Goal: Information Seeking & Learning: Learn about a topic

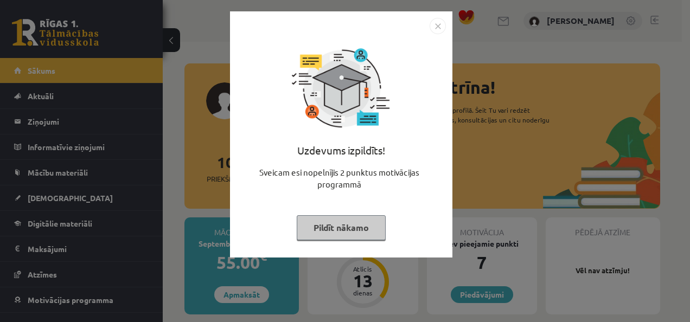
click at [373, 221] on button "Pildīt nākamo" at bounding box center [341, 227] width 89 height 25
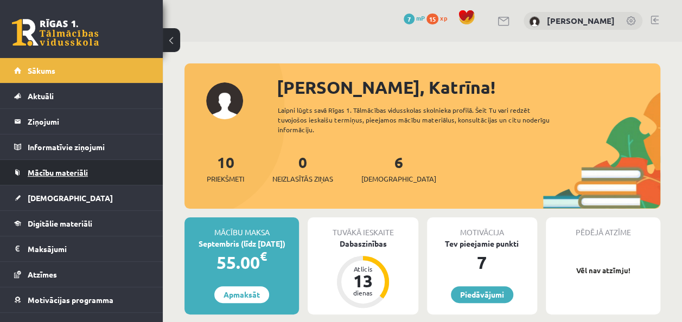
scroll to position [39, 0]
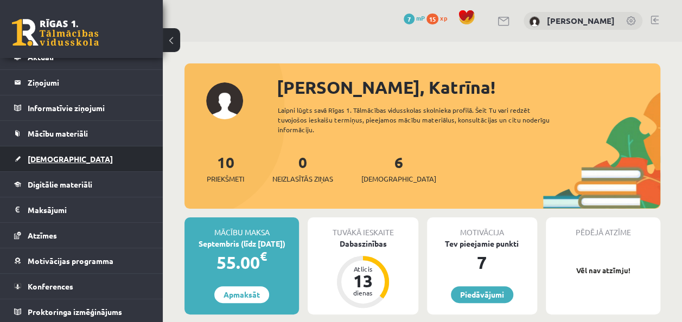
click at [50, 153] on link "[DEMOGRAPHIC_DATA]" at bounding box center [81, 158] width 135 height 25
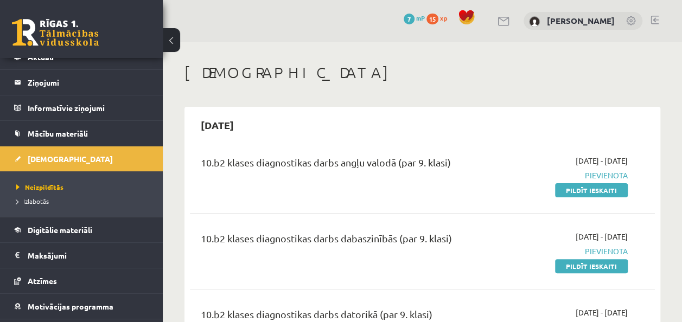
scroll to position [54, 0]
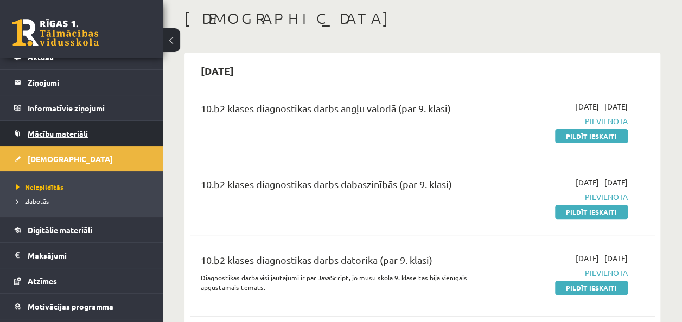
click at [58, 132] on span "Mācību materiāli" at bounding box center [58, 134] width 60 height 10
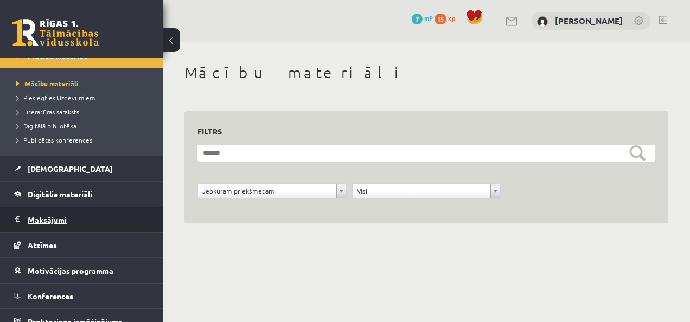
scroll to position [127, 0]
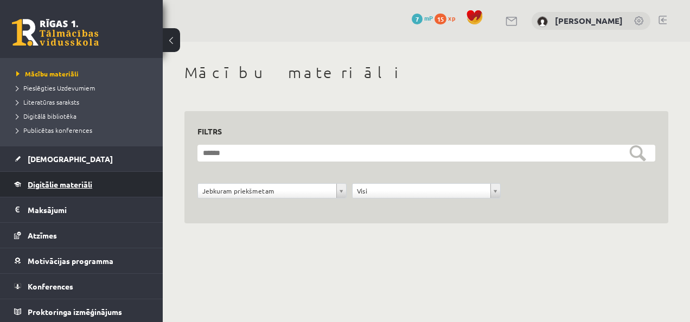
click at [72, 182] on span "Digitālie materiāli" at bounding box center [60, 185] width 65 height 10
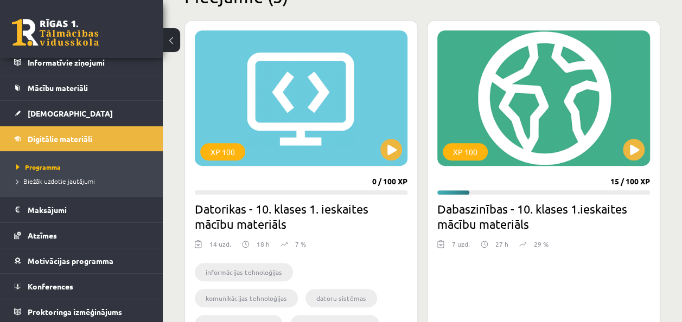
scroll to position [326, 0]
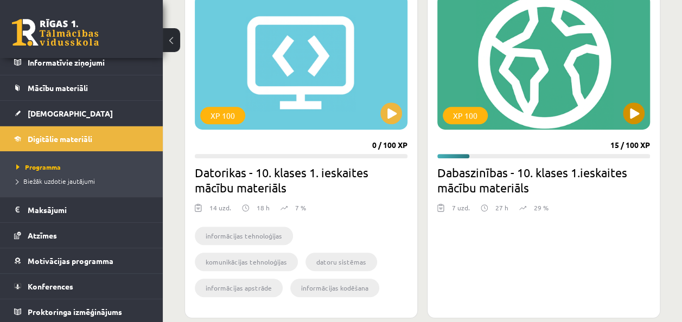
click at [558, 122] on div "XP 100" at bounding box center [543, 62] width 213 height 136
click at [615, 101] on div "XP 100" at bounding box center [543, 62] width 213 height 136
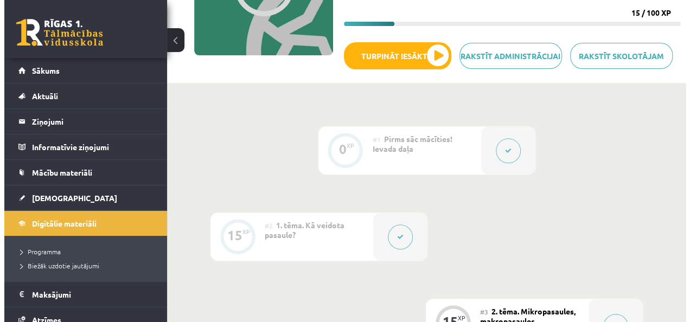
scroll to position [271, 0]
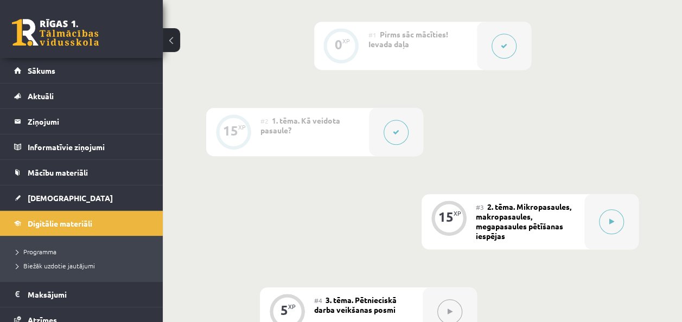
click at [584, 226] on div "#3 2. tēma. Mikropasaules, makropasaules, megapasaules pētīšanas iespējas" at bounding box center [530, 221] width 109 height 55
click at [610, 216] on button at bounding box center [611, 221] width 25 height 25
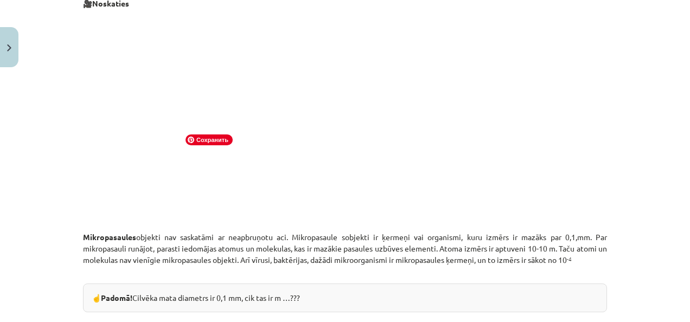
scroll to position [132, 0]
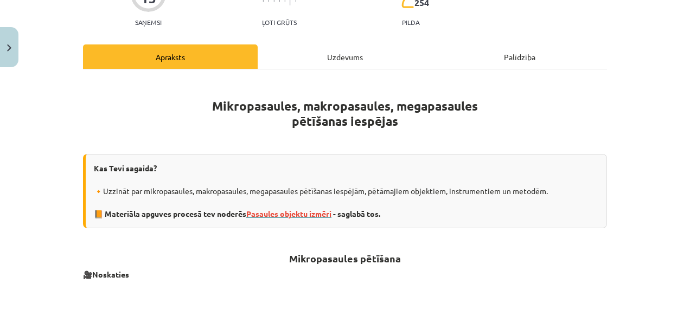
click at [320, 213] on span "Pasaules objektu izmēri" at bounding box center [288, 214] width 85 height 10
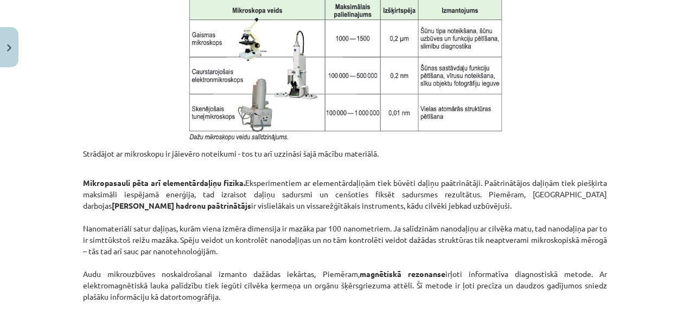
scroll to position [892, 0]
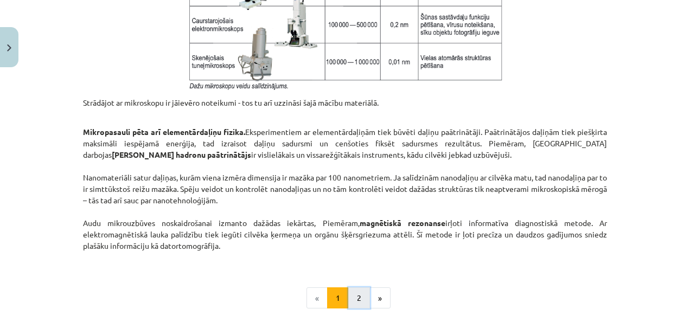
click at [359, 292] on button "2" at bounding box center [359, 299] width 22 height 22
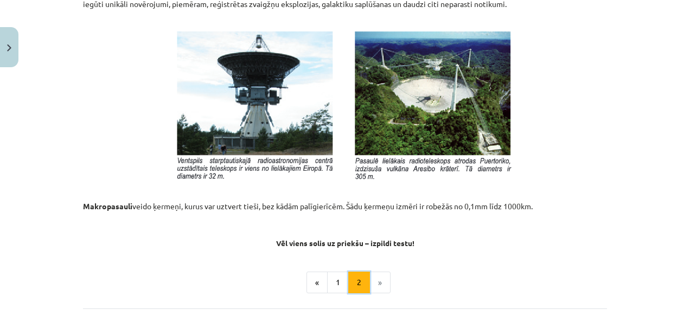
scroll to position [1188, 0]
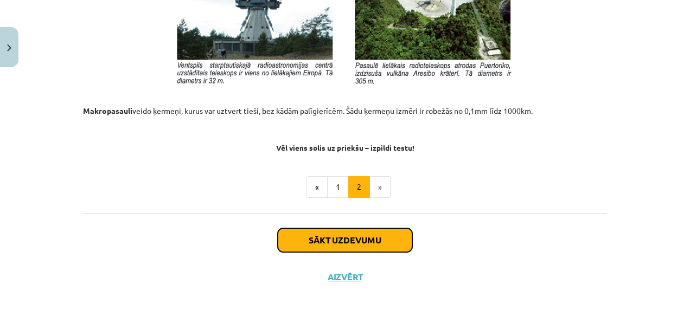
click at [341, 237] on button "Sākt uzdevumu" at bounding box center [345, 240] width 135 height 24
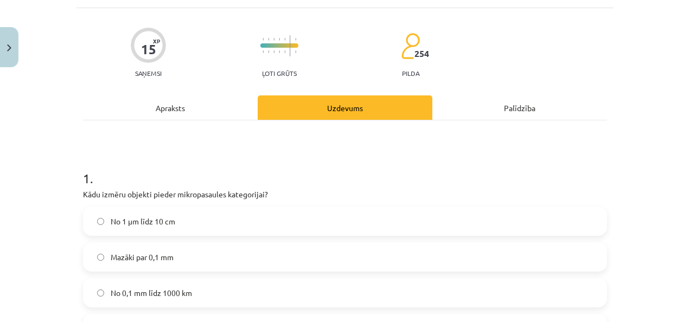
scroll to position [136, 0]
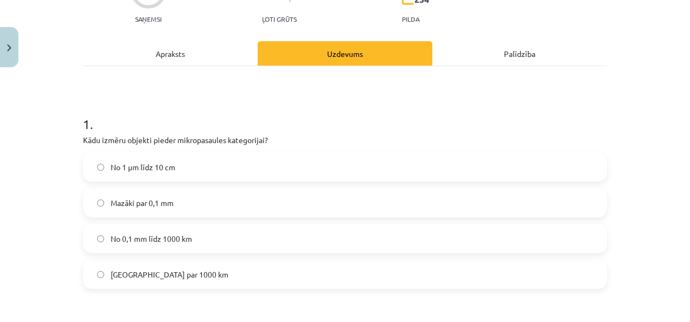
click at [179, 207] on label "Mazāki par 0,1 mm" at bounding box center [345, 202] width 522 height 27
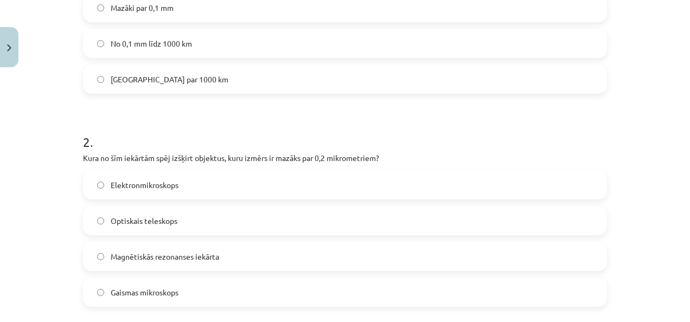
scroll to position [353, 0]
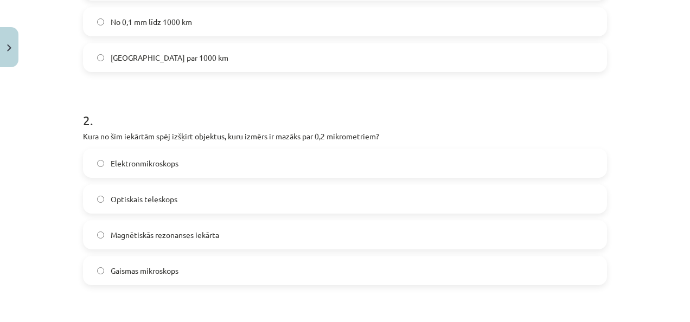
click at [298, 151] on label "Elektronmikroskops" at bounding box center [345, 163] width 522 height 27
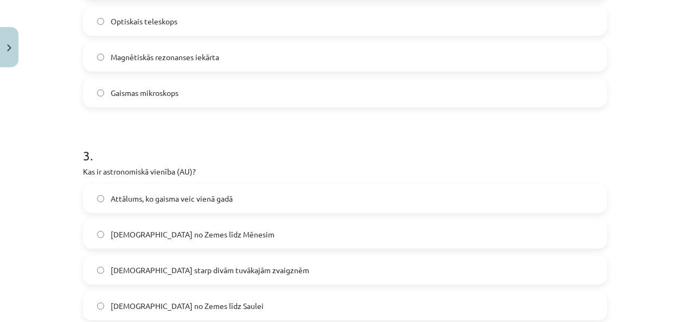
scroll to position [570, 0]
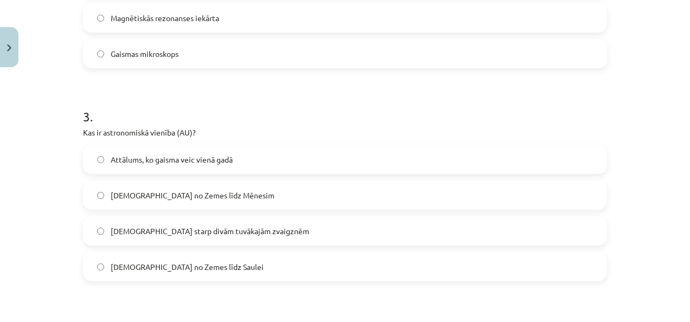
click at [229, 269] on label "Attālums no Zemes līdz Saulei" at bounding box center [345, 266] width 522 height 27
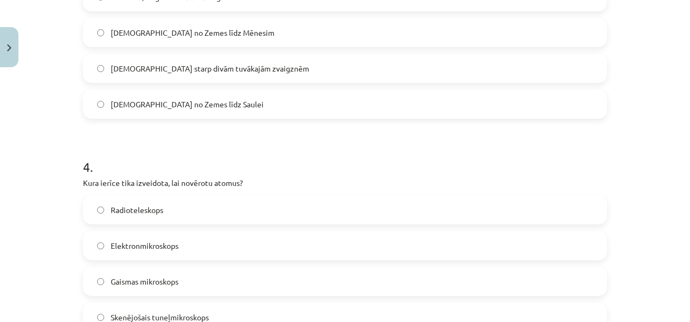
scroll to position [841, 0]
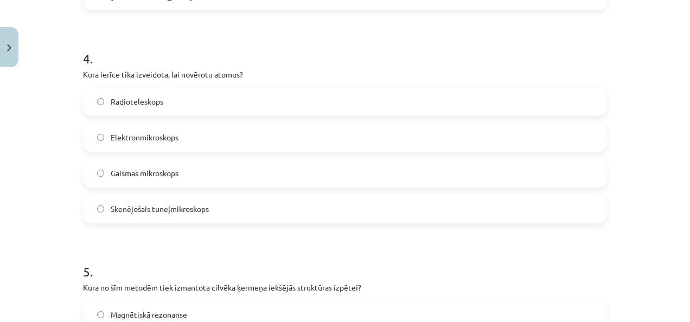
click at [208, 202] on label "Skenējošais tuneļmikroskops" at bounding box center [345, 208] width 522 height 27
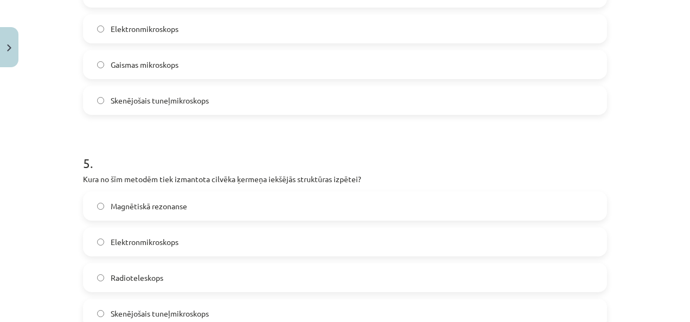
scroll to position [1004, 0]
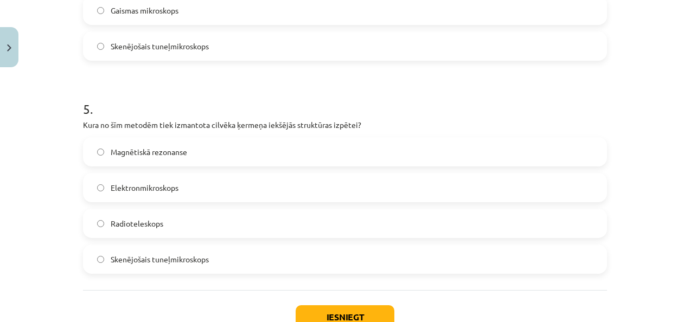
click at [242, 146] on label "Magnētiskā rezonanse" at bounding box center [345, 151] width 522 height 27
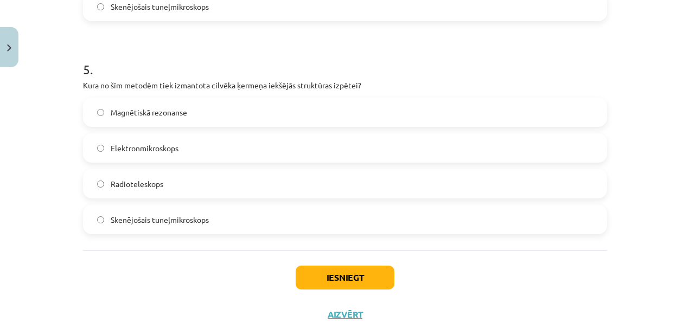
scroll to position [1058, 0]
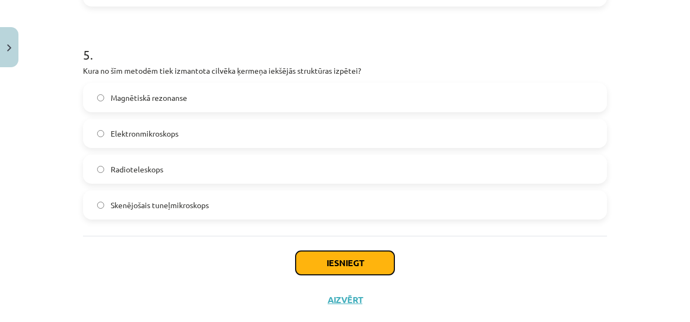
click at [366, 257] on button "Iesniegt" at bounding box center [345, 263] width 99 height 24
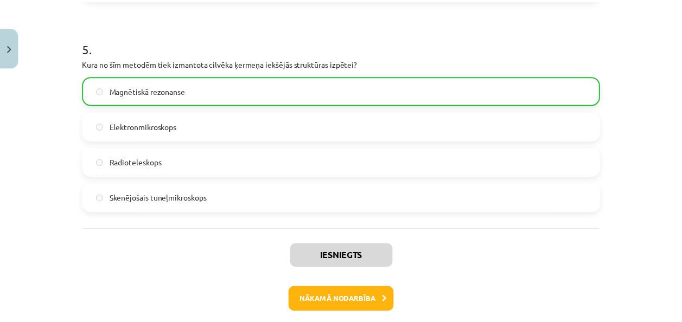
scroll to position [1114, 0]
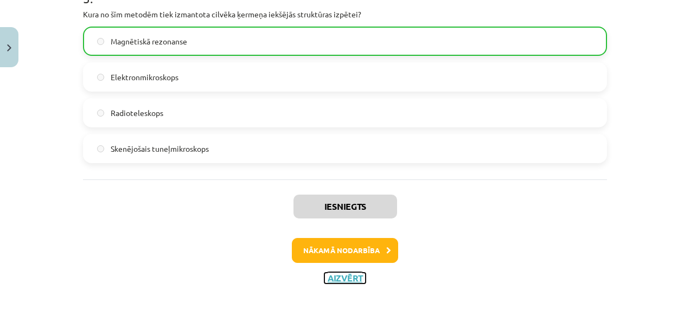
click at [348, 277] on button "Aizvērt" at bounding box center [344, 278] width 41 height 11
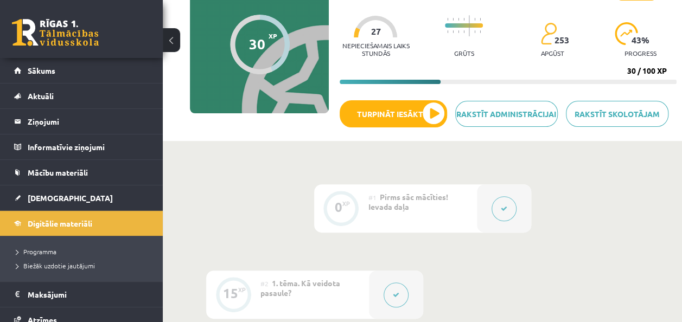
scroll to position [0, 0]
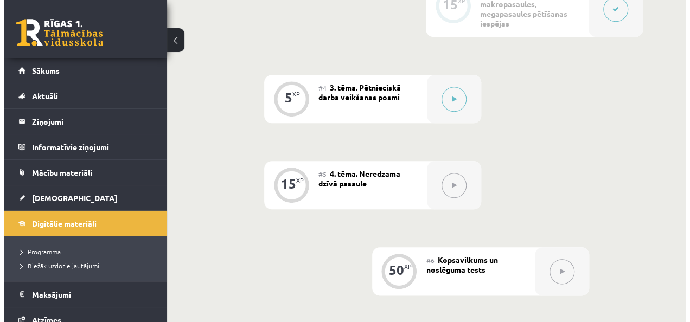
scroll to position [380, 0]
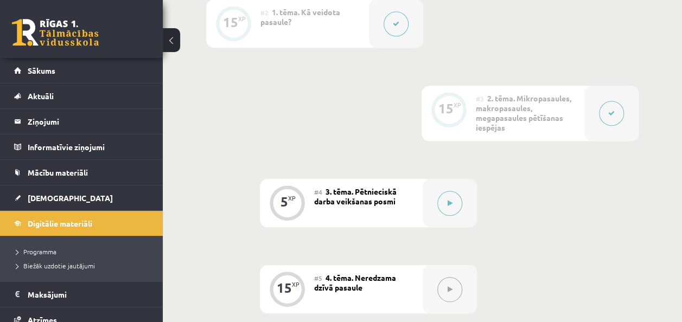
click at [614, 108] on button at bounding box center [611, 113] width 25 height 25
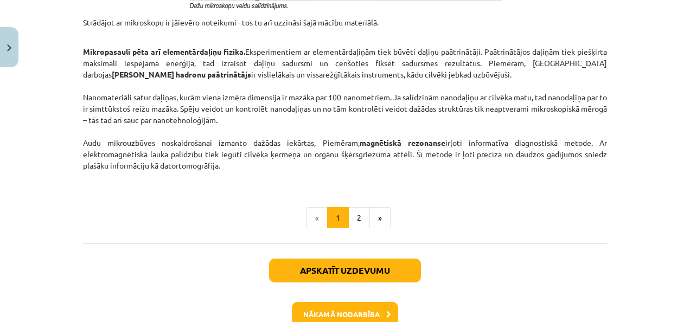
scroll to position [1035, 0]
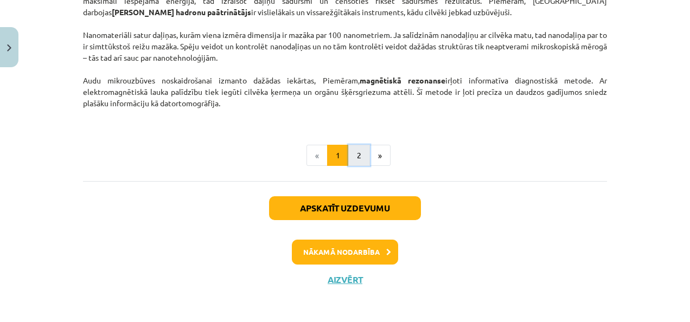
click at [359, 157] on button "2" at bounding box center [359, 156] width 22 height 22
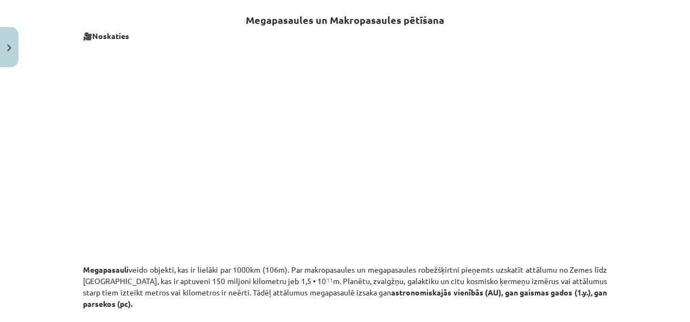
scroll to position [537, 0]
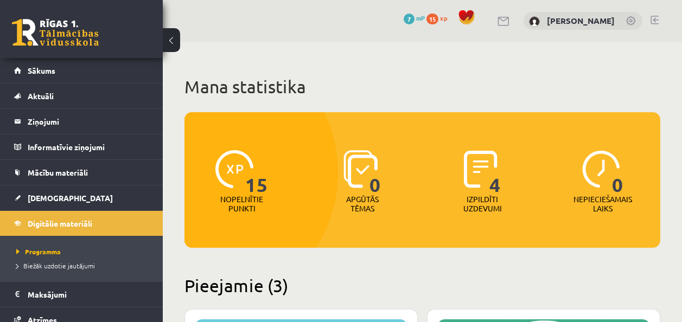
scroll to position [326, 0]
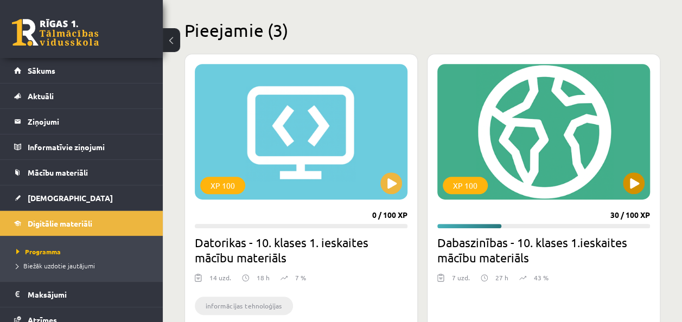
scroll to position [271, 0]
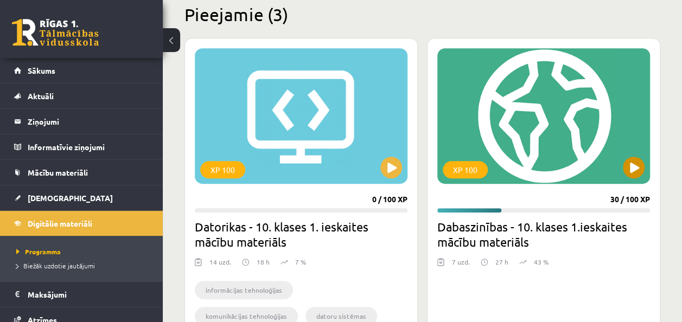
click at [535, 169] on div "XP 100" at bounding box center [543, 116] width 213 height 136
click at [569, 157] on div "XP 100" at bounding box center [543, 116] width 213 height 136
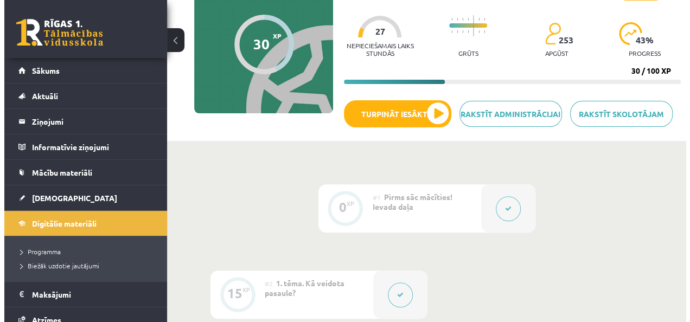
scroll to position [434, 0]
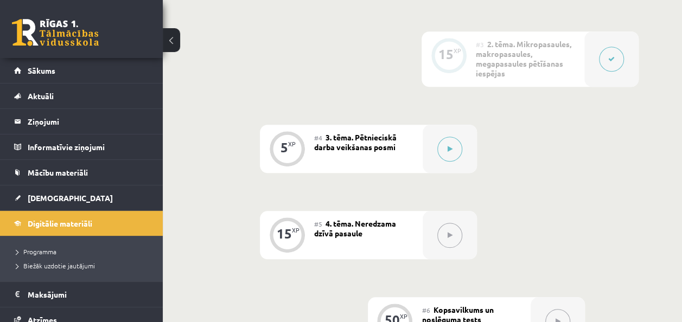
click at [415, 147] on div "#4 3. tēma. Pētnieciskā darba veikšanas posmi" at bounding box center [368, 149] width 109 height 48
click at [442, 146] on button at bounding box center [449, 149] width 25 height 25
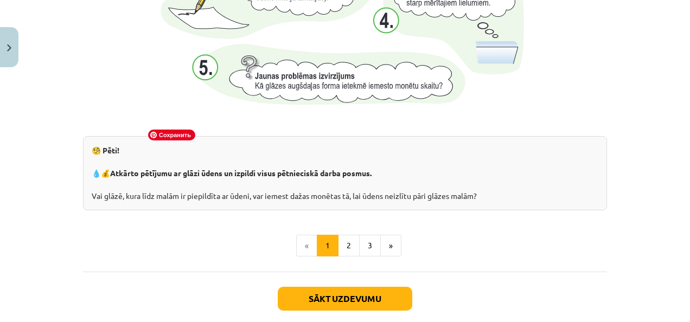
scroll to position [1225, 0]
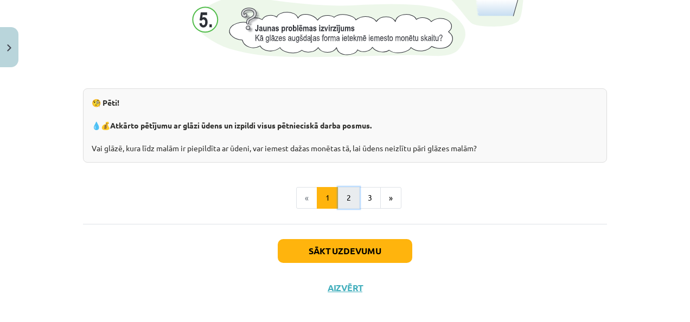
click at [348, 201] on button "2" at bounding box center [349, 198] width 22 height 22
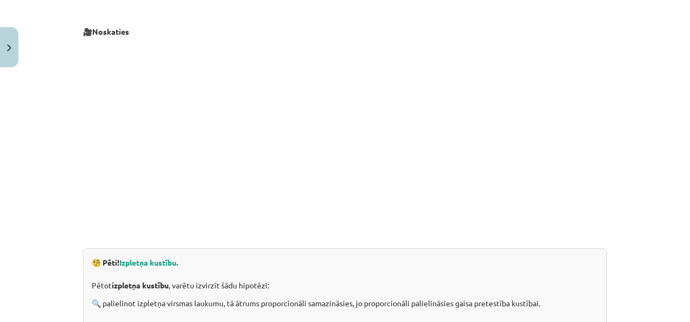
scroll to position [300, 0]
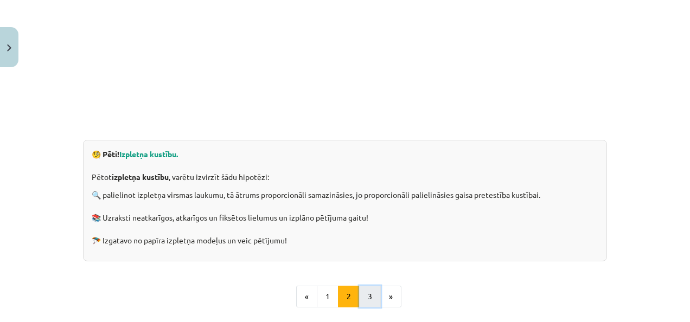
click at [372, 296] on button "3" at bounding box center [370, 297] width 22 height 22
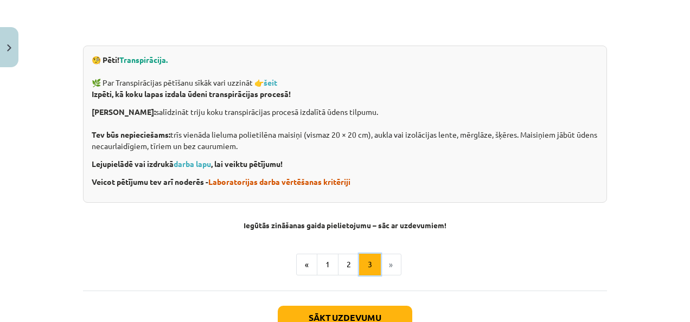
scroll to position [471, 0]
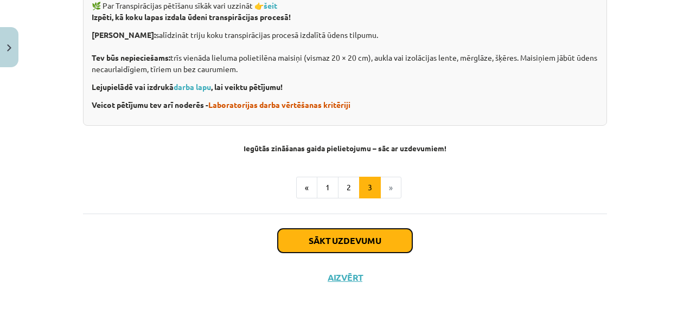
click at [379, 237] on button "Sākt uzdevumu" at bounding box center [345, 241] width 135 height 24
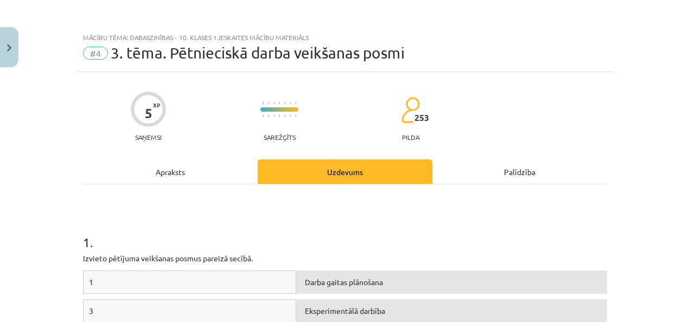
scroll to position [217, 0]
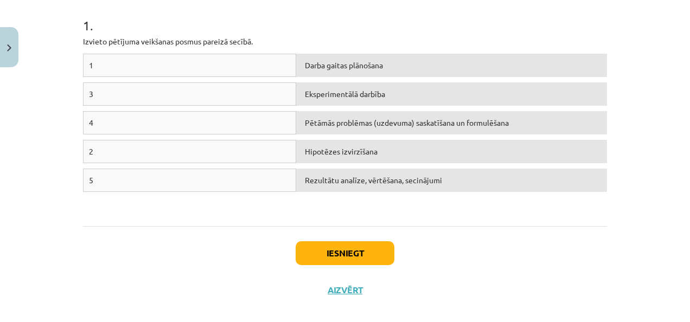
click at [107, 63] on div "1" at bounding box center [189, 65] width 213 height 23
click at [303, 123] on div "Pētāmās problēmas (uzdevuma) saskatīšana un formulēšana" at bounding box center [451, 122] width 311 height 23
click at [265, 62] on div "1" at bounding box center [189, 65] width 213 height 23
click at [254, 151] on div "2" at bounding box center [189, 151] width 213 height 23
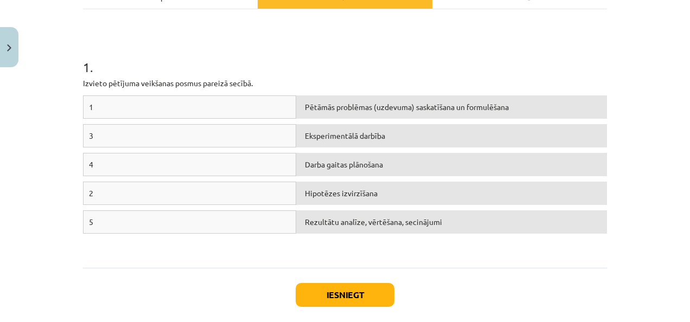
scroll to position [163, 0]
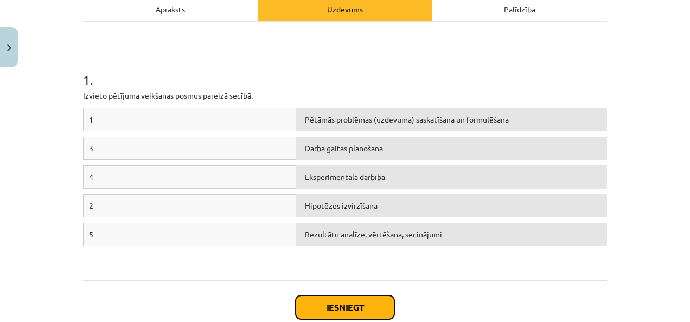
click at [359, 298] on button "Iesniegt" at bounding box center [345, 308] width 99 height 24
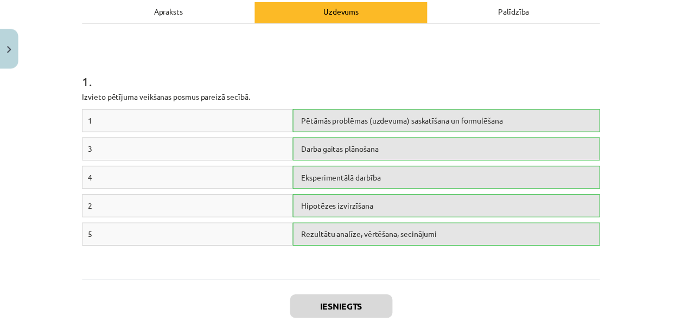
scroll to position [264, 0]
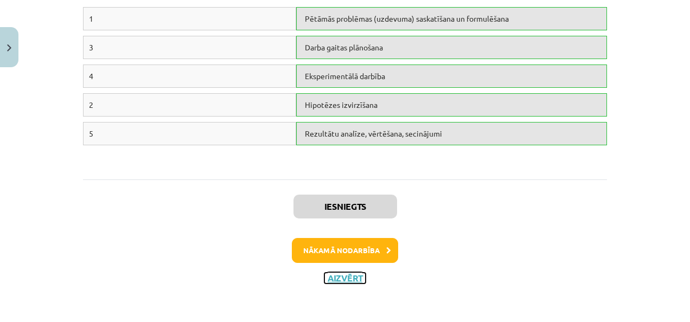
click at [342, 273] on button "Aizvērt" at bounding box center [344, 278] width 41 height 11
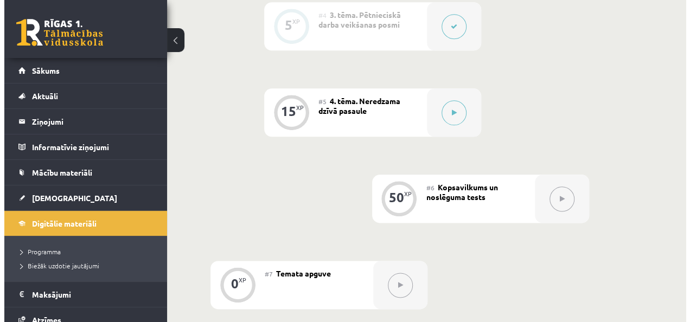
scroll to position [488, 0]
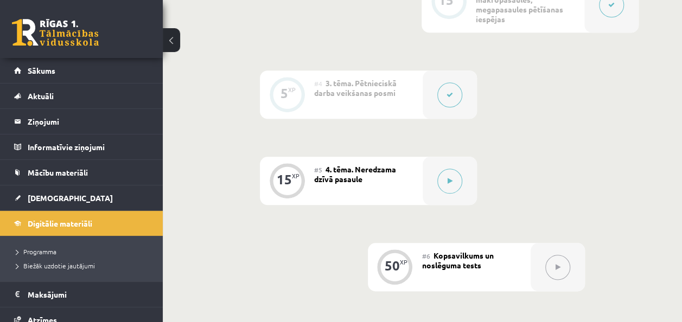
click at [406, 187] on div "#5 4. tēma. Neredzama dzīvā pasaule" at bounding box center [368, 181] width 109 height 48
click at [456, 189] on button at bounding box center [449, 181] width 25 height 25
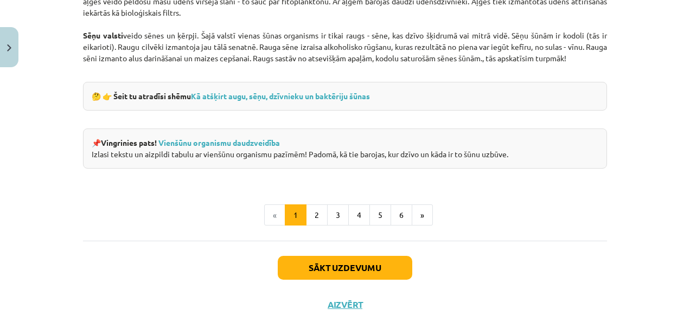
scroll to position [1093, 0]
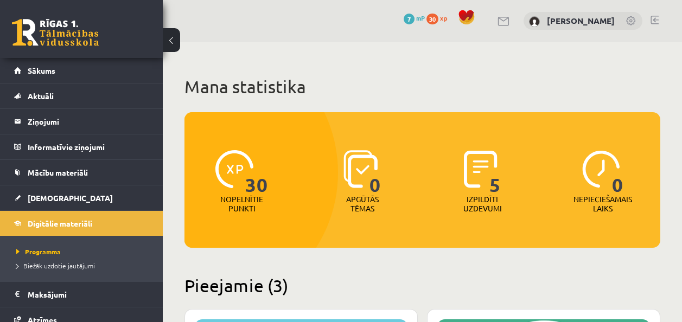
scroll to position [271, 0]
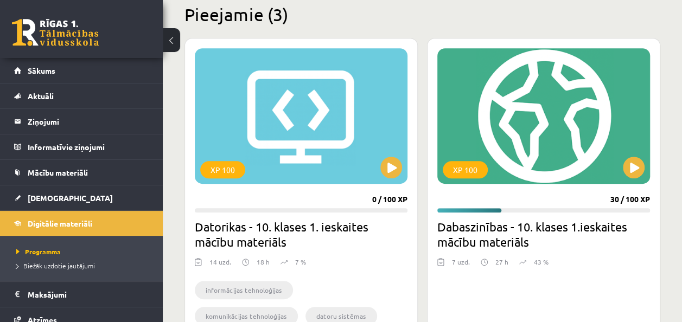
click at [546, 186] on div "XP 100 30 / 100 XP Dabaszinības - 10. klases 1.ieskaites mācību materiāls 7 uzd…" at bounding box center [543, 205] width 233 height 335
click at [621, 148] on div "XP 100" at bounding box center [543, 116] width 213 height 136
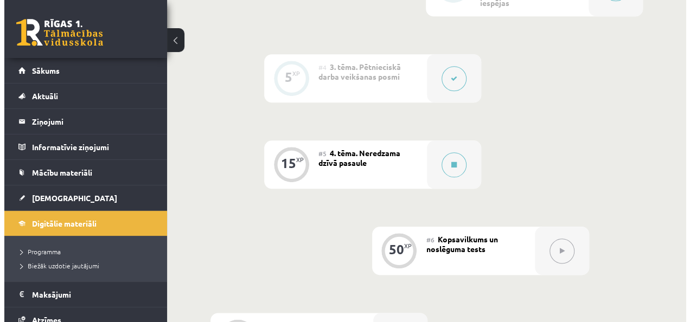
scroll to position [543, 0]
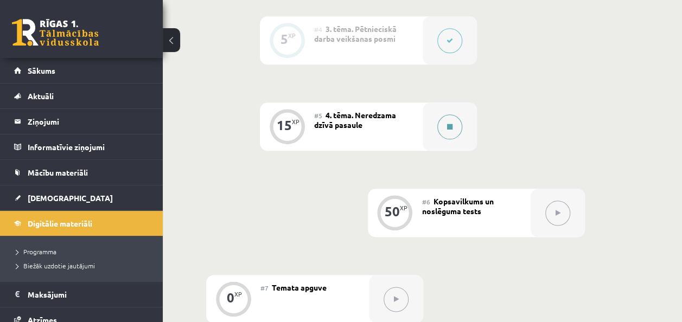
click at [455, 122] on button at bounding box center [449, 126] width 25 height 25
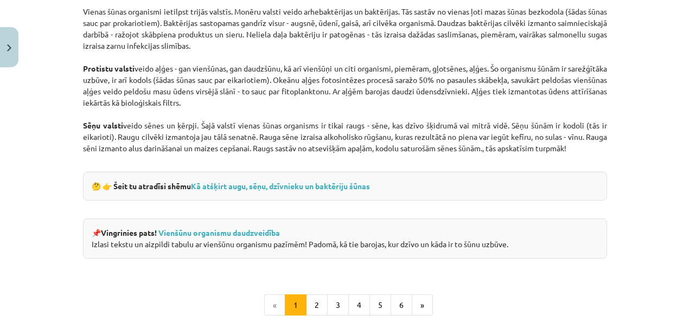
scroll to position [1093, 0]
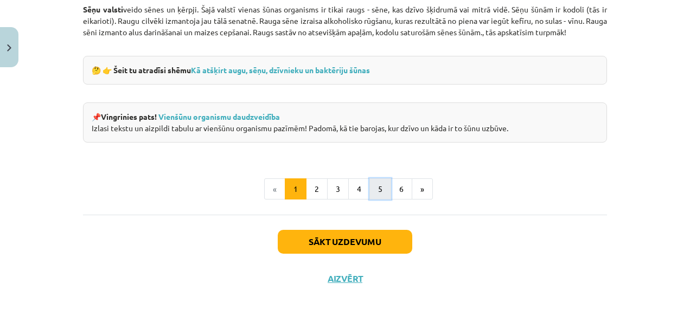
click at [381, 186] on button "5" at bounding box center [381, 190] width 22 height 22
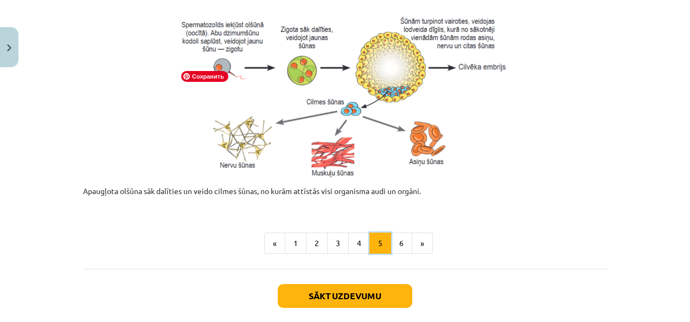
scroll to position [576, 0]
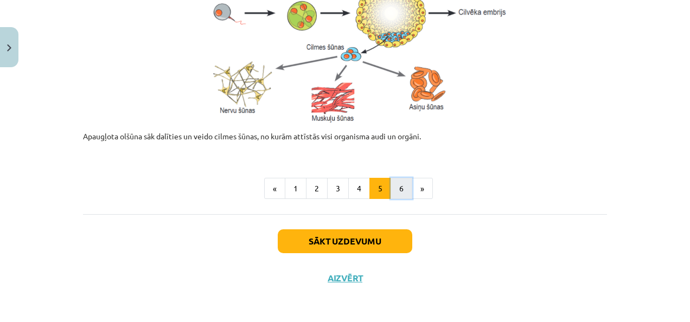
click at [401, 183] on button "6" at bounding box center [402, 189] width 22 height 22
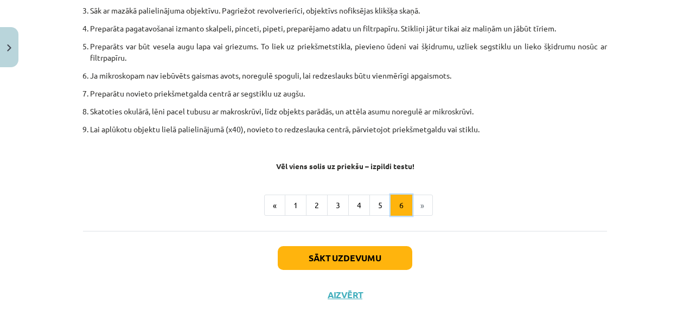
scroll to position [717, 0]
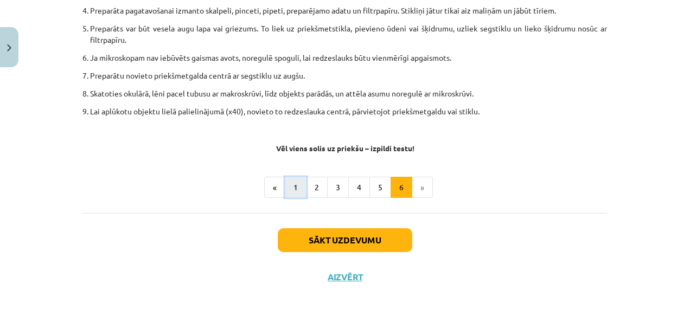
click at [294, 188] on button "1" at bounding box center [296, 188] width 22 height 22
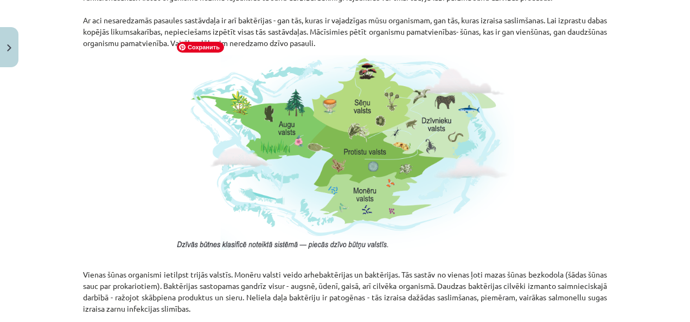
scroll to position [713, 0]
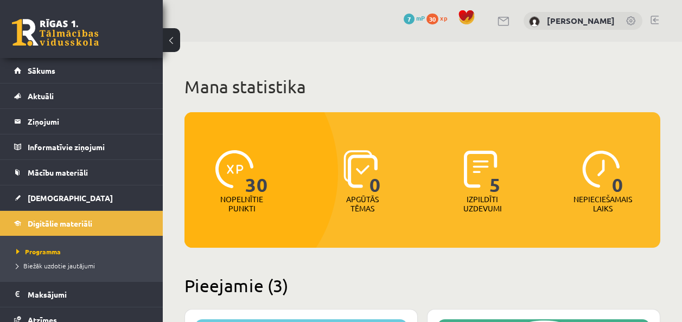
scroll to position [271, 0]
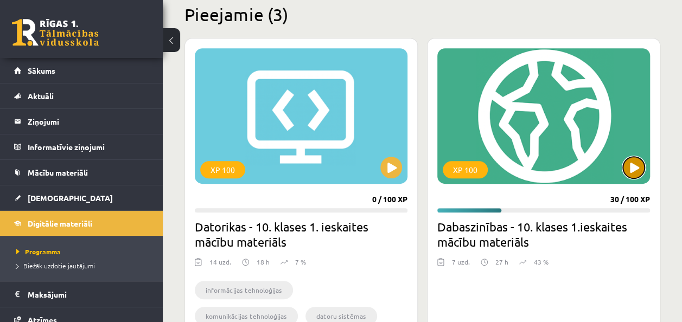
click at [630, 162] on button at bounding box center [634, 168] width 22 height 22
click at [555, 117] on div "XP 100" at bounding box center [543, 116] width 213 height 136
click at [496, 130] on div "XP 100" at bounding box center [543, 116] width 213 height 136
click at [511, 139] on div "XP 100" at bounding box center [543, 116] width 213 height 136
drag, startPoint x: 601, startPoint y: 120, endPoint x: 627, endPoint y: 177, distance: 62.9
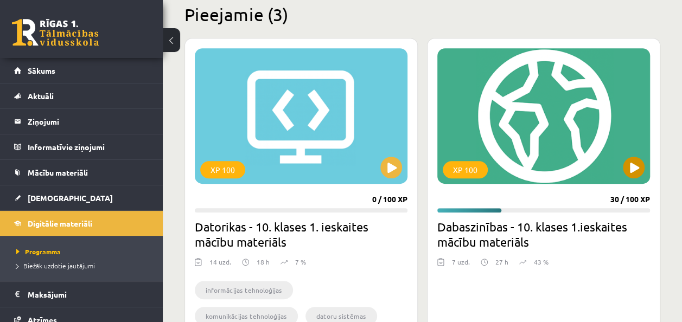
click at [601, 120] on div "XP 100" at bounding box center [543, 116] width 213 height 136
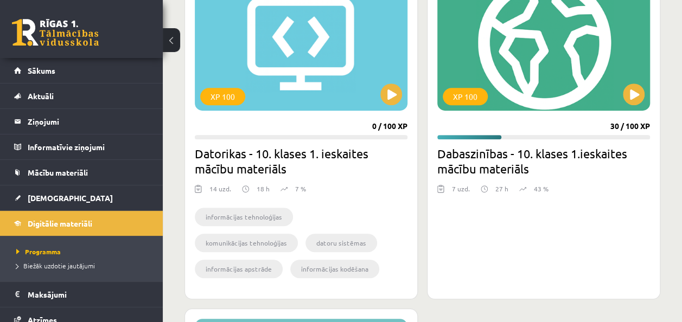
scroll to position [217, 0]
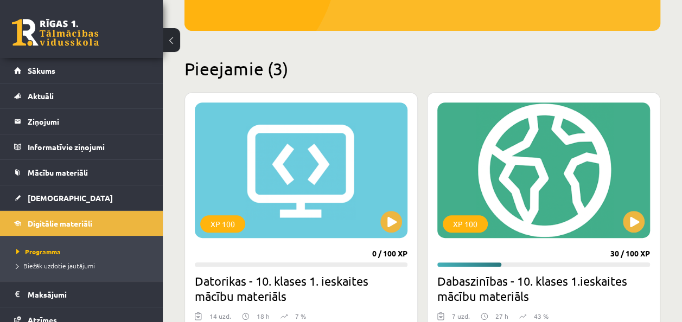
click at [585, 295] on div "XP 100 30 / 100 XP Dabaszinības - 10. klases 1.ieskaites mācību materiāls 7 uzd…" at bounding box center [543, 259] width 233 height 335
drag, startPoint x: 576, startPoint y: 298, endPoint x: 525, endPoint y: 273, distance: 57.0
click at [552, 289] on h2 "Dabaszinības - 10. klases 1.ieskaites mācību materiāls" at bounding box center [543, 288] width 213 height 30
drag, startPoint x: 525, startPoint y: 273, endPoint x: 526, endPoint y: 260, distance: 12.6
click at [524, 268] on div "XP 100 30 / 100 XP Dabaszinības - 10. klases 1.ieskaites mācību materiāls 7 uzd…" at bounding box center [543, 259] width 233 height 335
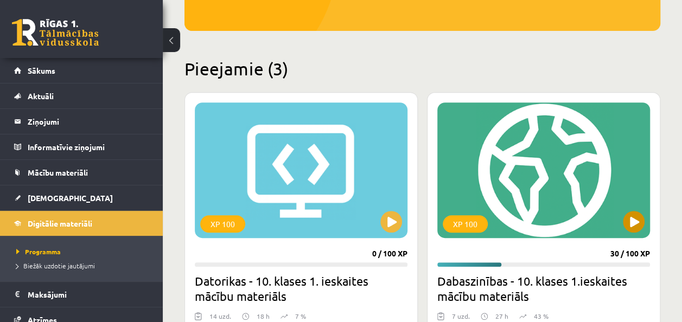
drag, startPoint x: 526, startPoint y: 260, endPoint x: 581, endPoint y: 209, distance: 74.9
click at [581, 209] on div "XP 100" at bounding box center [543, 171] width 213 height 136
drag, startPoint x: 585, startPoint y: 284, endPoint x: 642, endPoint y: 252, distance: 65.1
click at [585, 284] on h2 "Dabaszinības - 10. klases 1.ieskaites mācību materiāls" at bounding box center [543, 288] width 213 height 30
click at [638, 265] on progress at bounding box center [543, 265] width 213 height 4
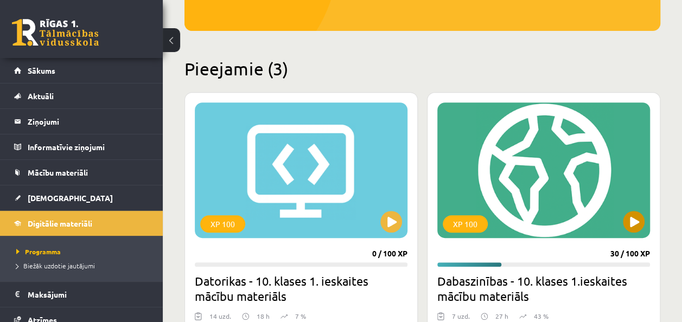
click at [607, 167] on div "XP 100" at bounding box center [543, 171] width 213 height 136
click at [592, 167] on div "XP 100" at bounding box center [543, 171] width 213 height 136
click at [461, 206] on div "XP 100" at bounding box center [543, 171] width 213 height 136
click at [469, 216] on div "XP 100" at bounding box center [465, 223] width 45 height 17
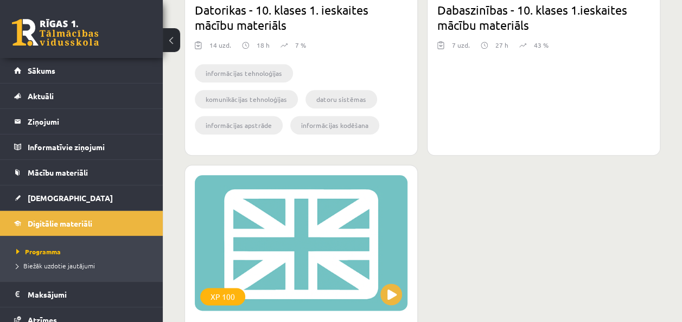
scroll to position [326, 0]
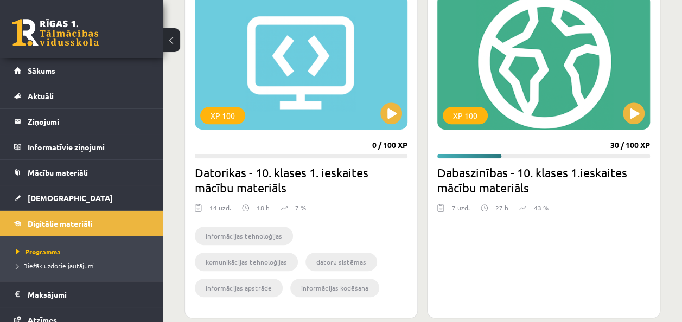
click at [536, 175] on h2 "Dabaszinības - 10. klases 1.ieskaites mācību materiāls" at bounding box center [543, 180] width 213 height 30
click at [476, 192] on h2 "Dabaszinības - 10. klases 1.ieskaites mācību materiāls" at bounding box center [543, 180] width 213 height 30
drag, startPoint x: 592, startPoint y: 209, endPoint x: 510, endPoint y: 252, distance: 92.2
click at [587, 211] on div "7 uzd. 27 h 43 %" at bounding box center [543, 211] width 213 height 16
drag, startPoint x: 510, startPoint y: 252, endPoint x: 461, endPoint y: 236, distance: 51.3
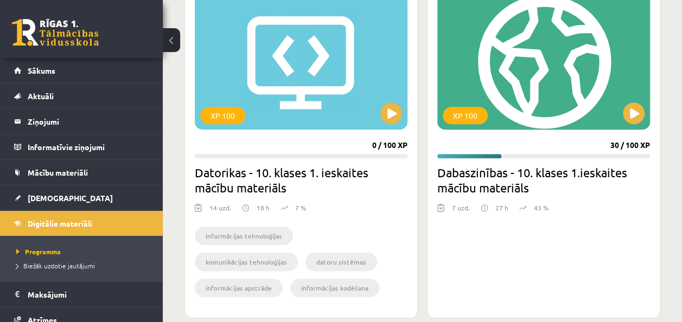
click at [499, 252] on div "XP 100 30 / 100 XP Dabaszinības - 10. klases 1.ieskaites mācību materiāls 7 uzd…" at bounding box center [543, 151] width 233 height 335
click at [569, 75] on div "XP 100" at bounding box center [543, 62] width 213 height 136
click at [569, 74] on div "XP 100" at bounding box center [543, 62] width 213 height 136
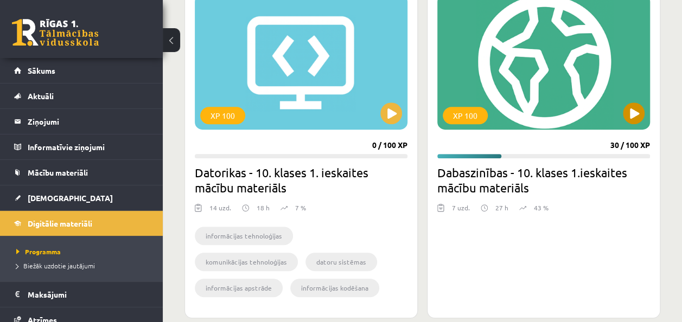
click at [569, 74] on div "XP 100" at bounding box center [543, 62] width 213 height 136
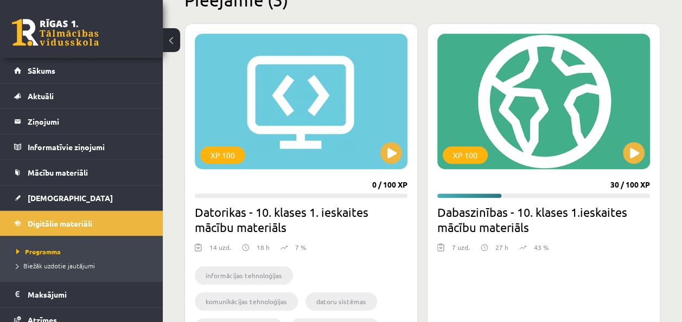
scroll to position [271, 0]
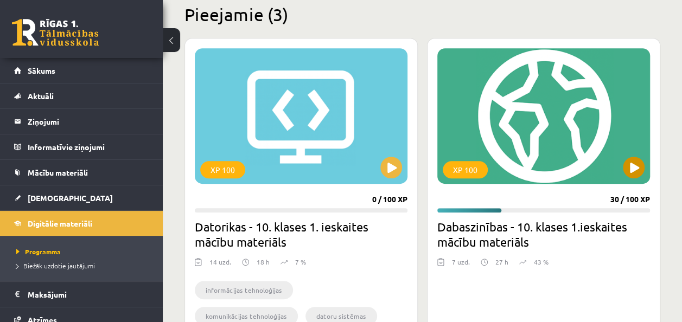
click at [595, 74] on div "XP 100" at bounding box center [543, 116] width 213 height 136
click at [467, 7] on h2 "Pieejamie (3)" at bounding box center [422, 14] width 476 height 21
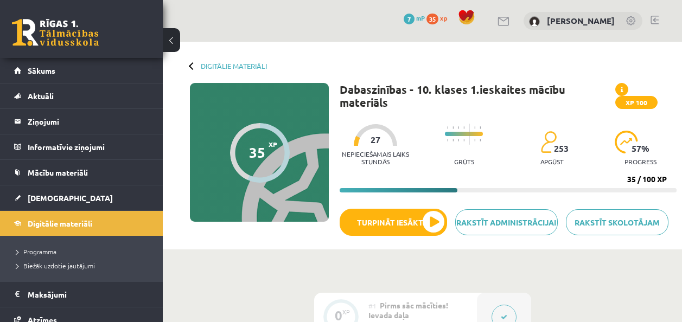
scroll to position [543, 0]
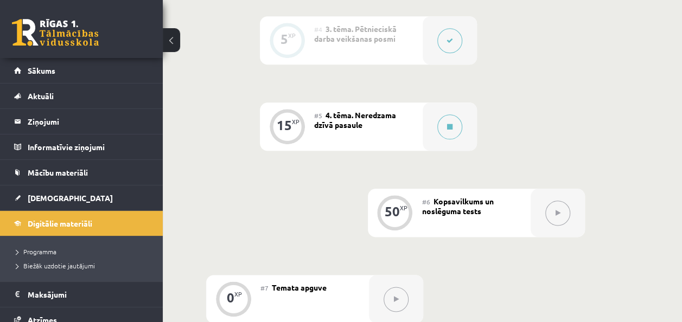
drag, startPoint x: 564, startPoint y: 95, endPoint x: 571, endPoint y: 81, distance: 15.3
click at [565, 94] on div "0 XP #1 Pirms sāc mācīties! Ievada daļa 15 XP #2 1. tēma. Kā veidota pasaule? 1…" at bounding box center [422, 36] width 432 height 573
click at [455, 129] on button at bounding box center [449, 126] width 25 height 25
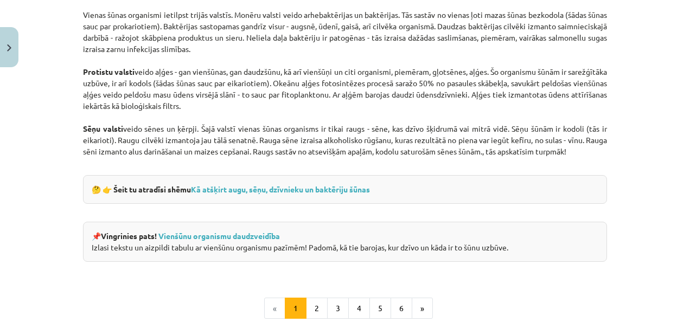
scroll to position [984, 0]
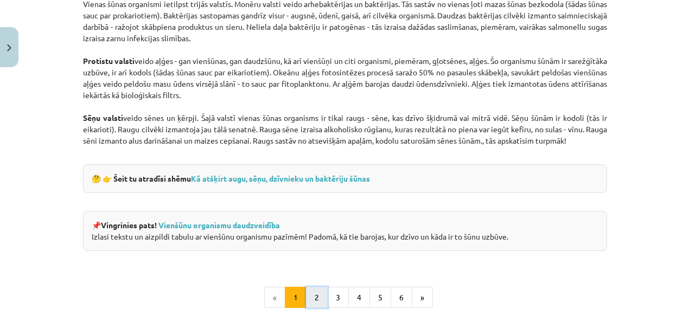
click at [313, 291] on button "2" at bounding box center [317, 298] width 22 height 22
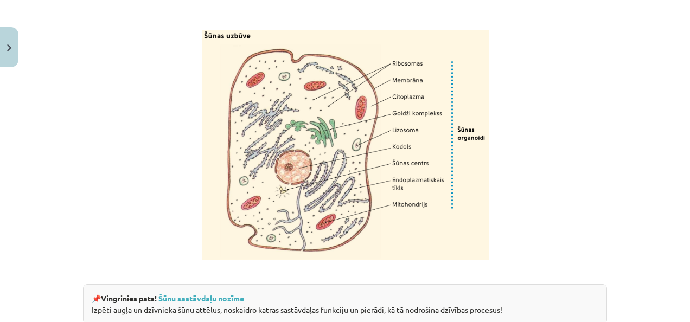
scroll to position [1435, 0]
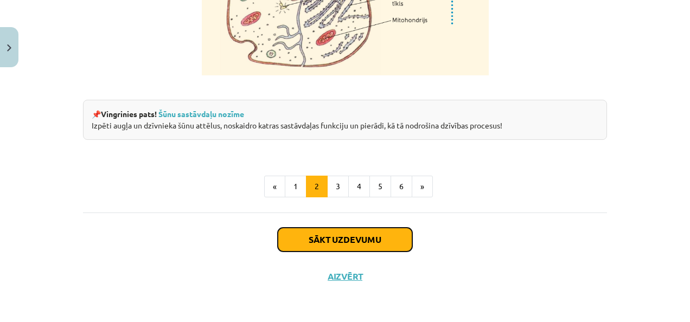
click at [342, 235] on button "Sākt uzdevumu" at bounding box center [345, 240] width 135 height 24
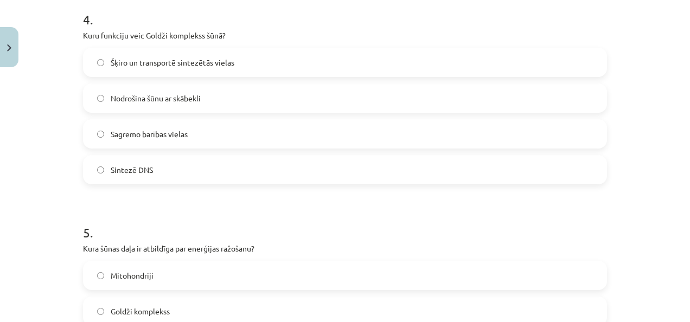
scroll to position [1063, 0]
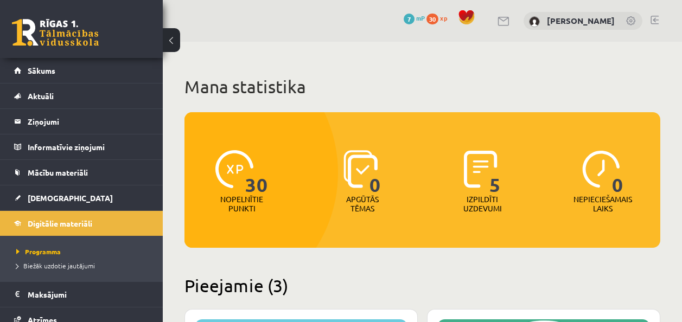
scroll to position [271, 0]
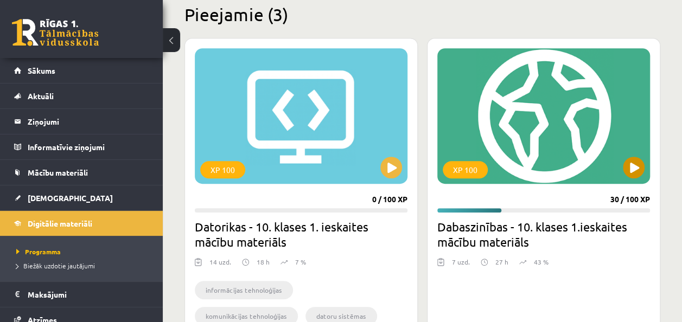
click at [560, 181] on div "XP 100" at bounding box center [543, 116] width 213 height 136
click at [480, 145] on div "XP 100" at bounding box center [543, 116] width 213 height 136
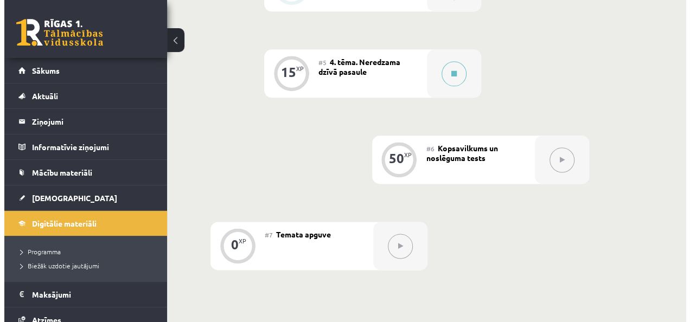
scroll to position [597, 0]
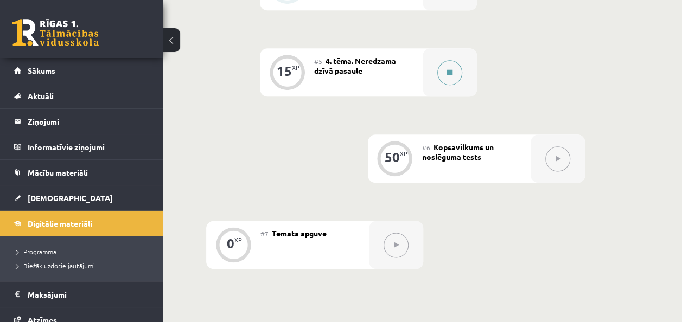
click at [455, 79] on button at bounding box center [449, 72] width 25 height 25
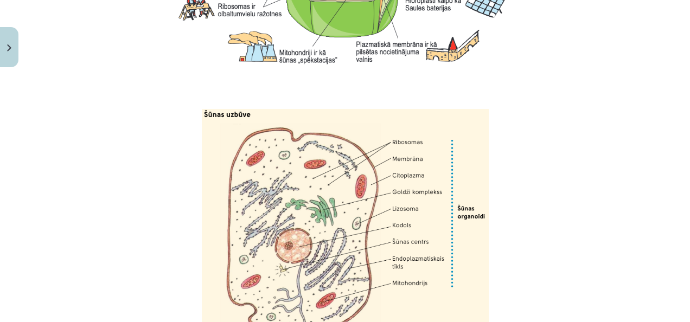
scroll to position [1435, 0]
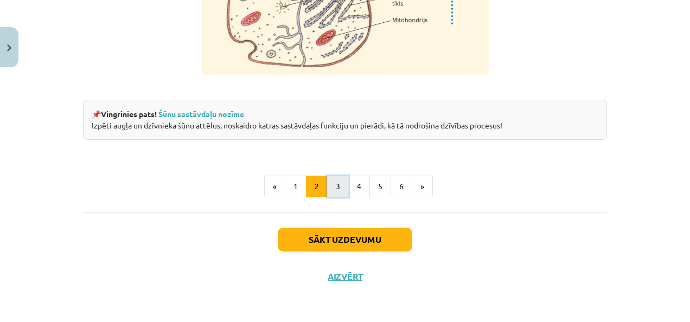
click at [339, 182] on button "3" at bounding box center [338, 187] width 22 height 22
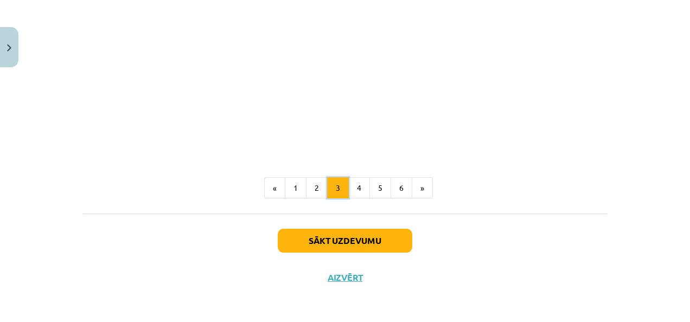
scroll to position [1346, 0]
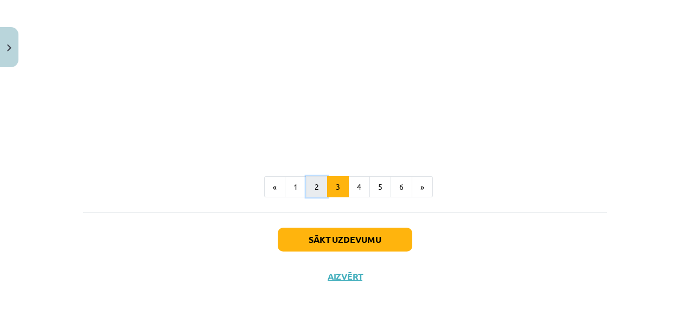
click at [318, 189] on button "2" at bounding box center [317, 187] width 22 height 22
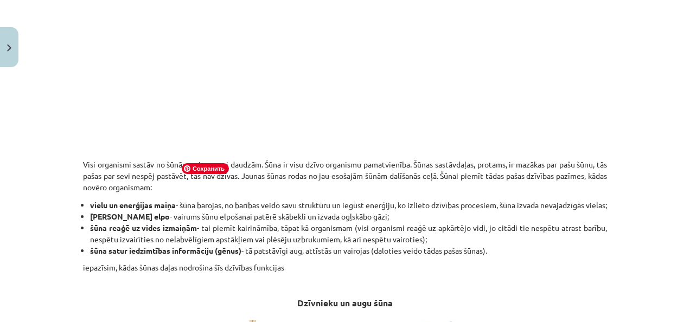
scroll to position [194, 0]
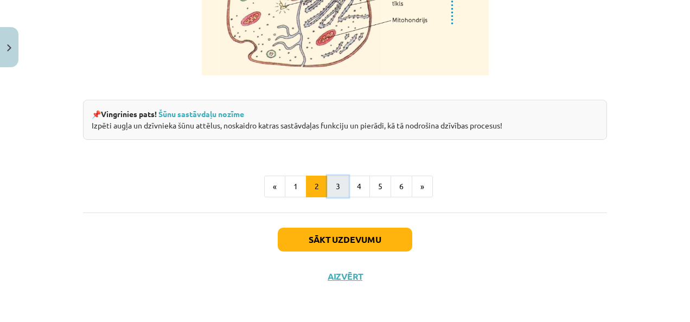
click at [339, 192] on button "3" at bounding box center [338, 187] width 22 height 22
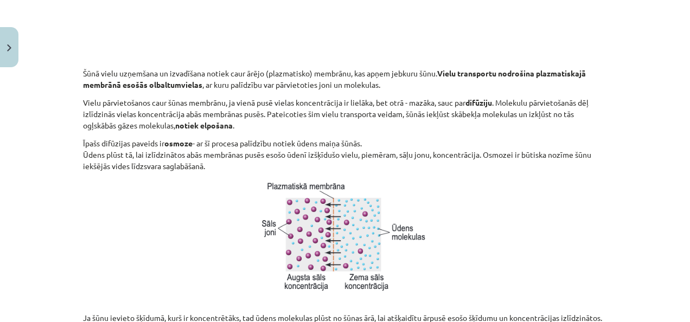
scroll to position [574, 0]
